Goal: Task Accomplishment & Management: Use online tool/utility

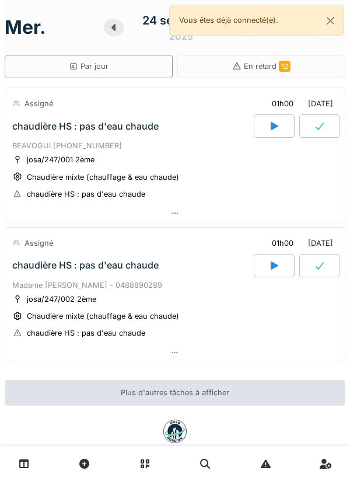
click at [278, 125] on icon at bounding box center [274, 125] width 12 height 9
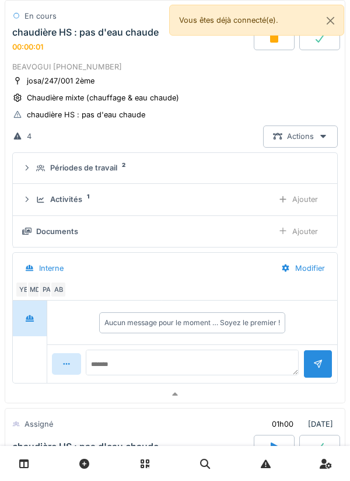
scroll to position [90, 0]
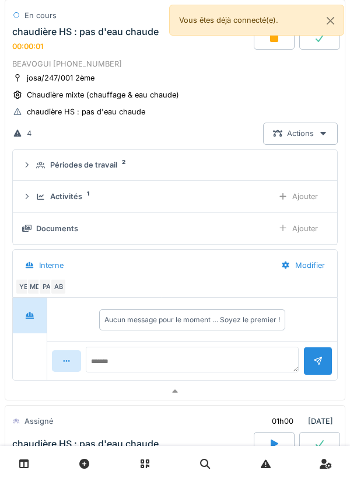
click at [303, 200] on div "Ajouter" at bounding box center [298, 197] width 60 height 22
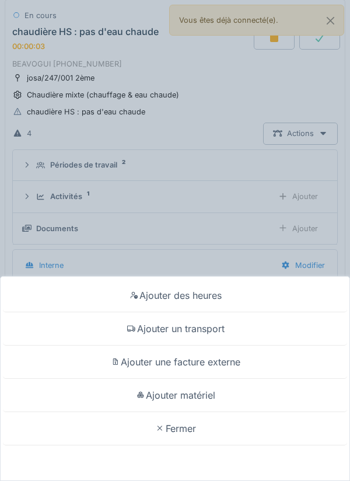
click at [233, 326] on div "Ajouter un transport" at bounding box center [175, 328] width 344 height 33
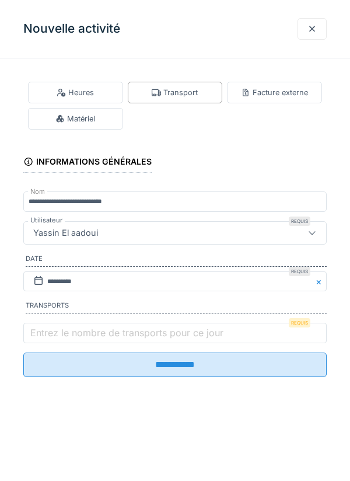
click at [146, 340] on label "Entrez le nombre de transports pour ce jour" at bounding box center [127, 333] width 198 height 14
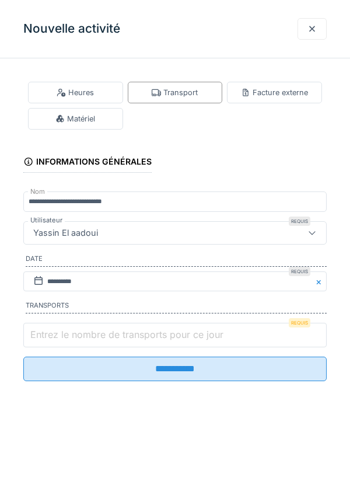
click at [146, 342] on input "Entrez le nombre de transports pour ce jour" at bounding box center [174, 335] width 303 height 25
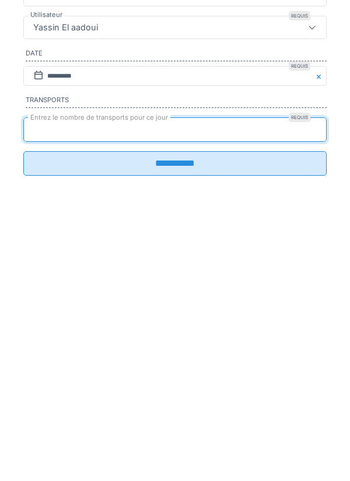
type input "*"
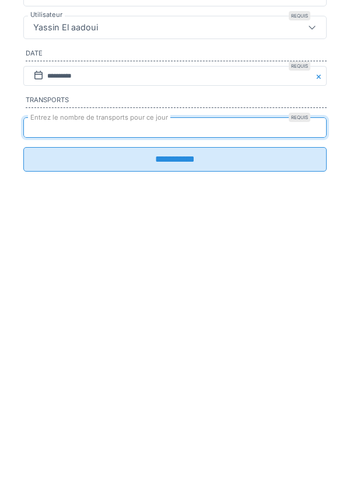
click at [191, 374] on input "**********" at bounding box center [174, 364] width 303 height 25
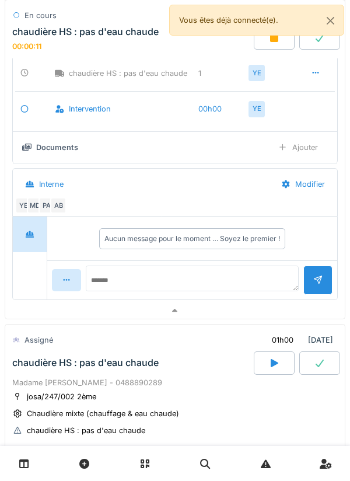
click at [190, 306] on div at bounding box center [175, 310] width 340 height 17
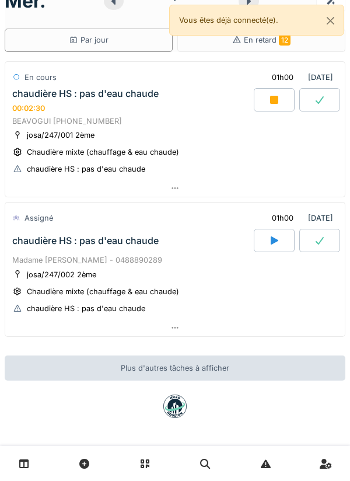
scroll to position [0, 0]
